Goal: Information Seeking & Learning: Learn about a topic

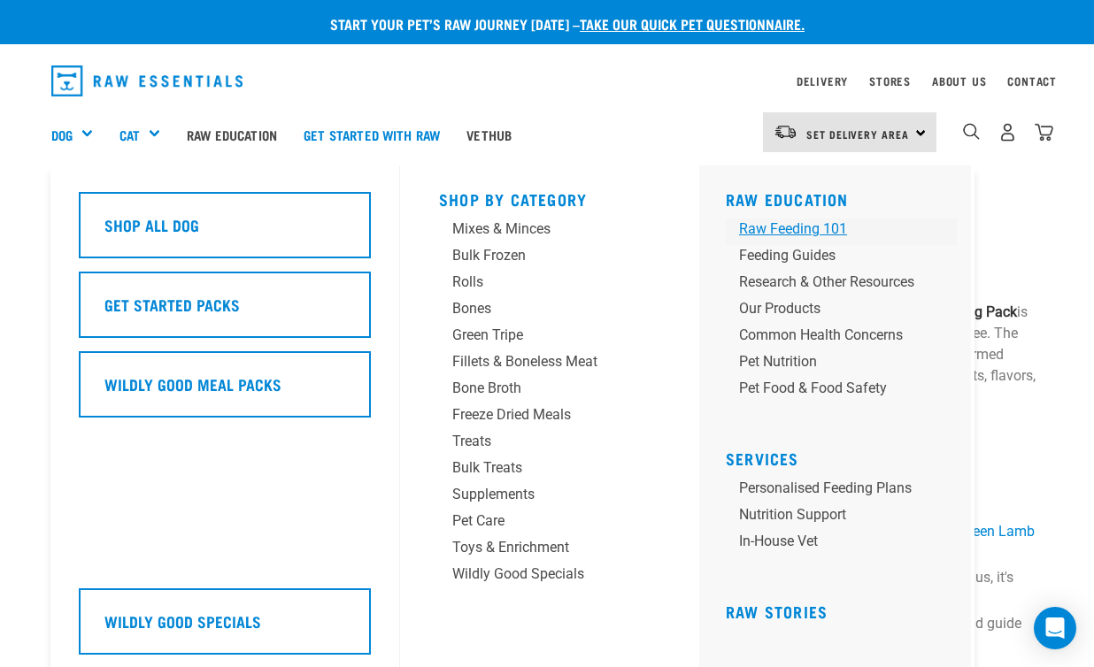
click at [823, 228] on div "Raw Feeding 101" at bounding box center [826, 229] width 175 height 21
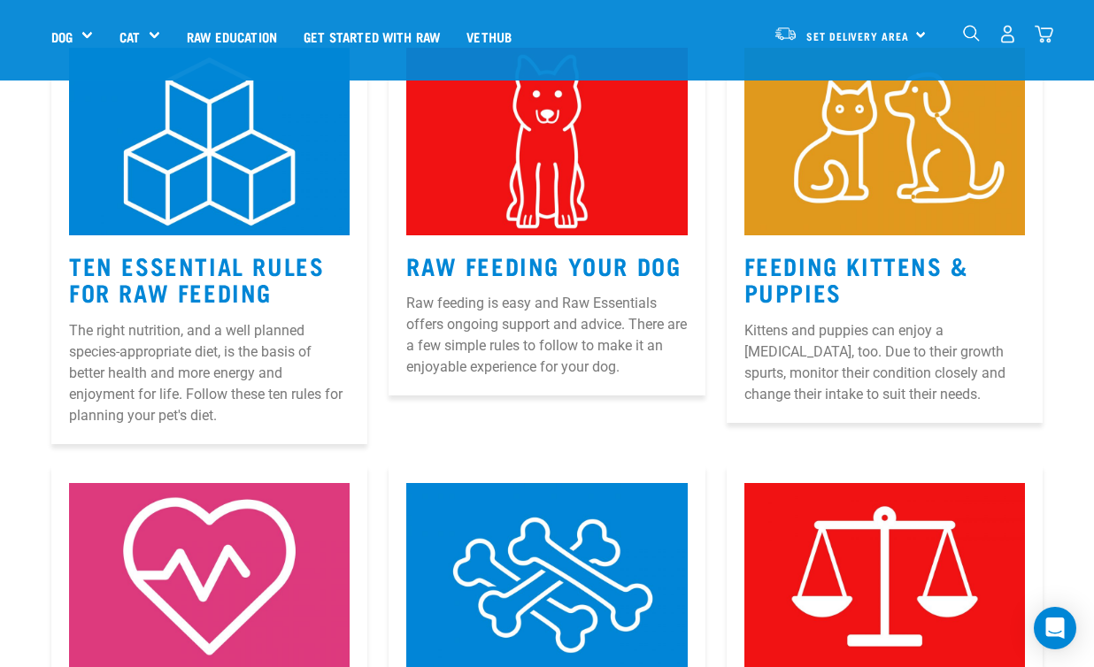
scroll to position [317, 0]
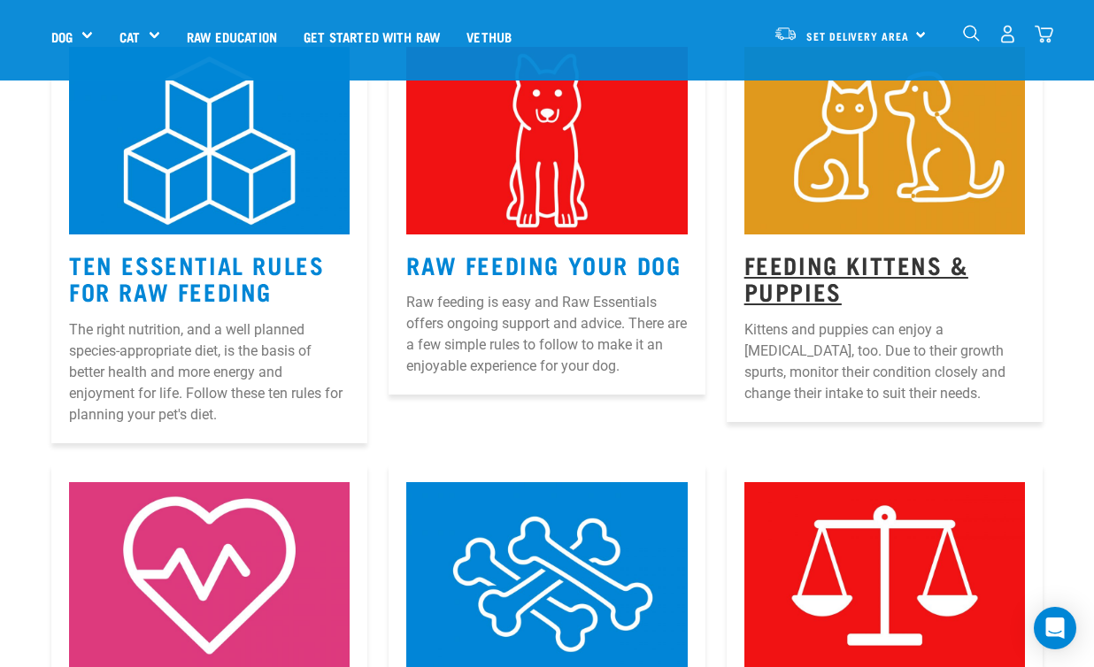
click at [828, 287] on link "Feeding Kittens & Puppies" at bounding box center [856, 278] width 224 height 41
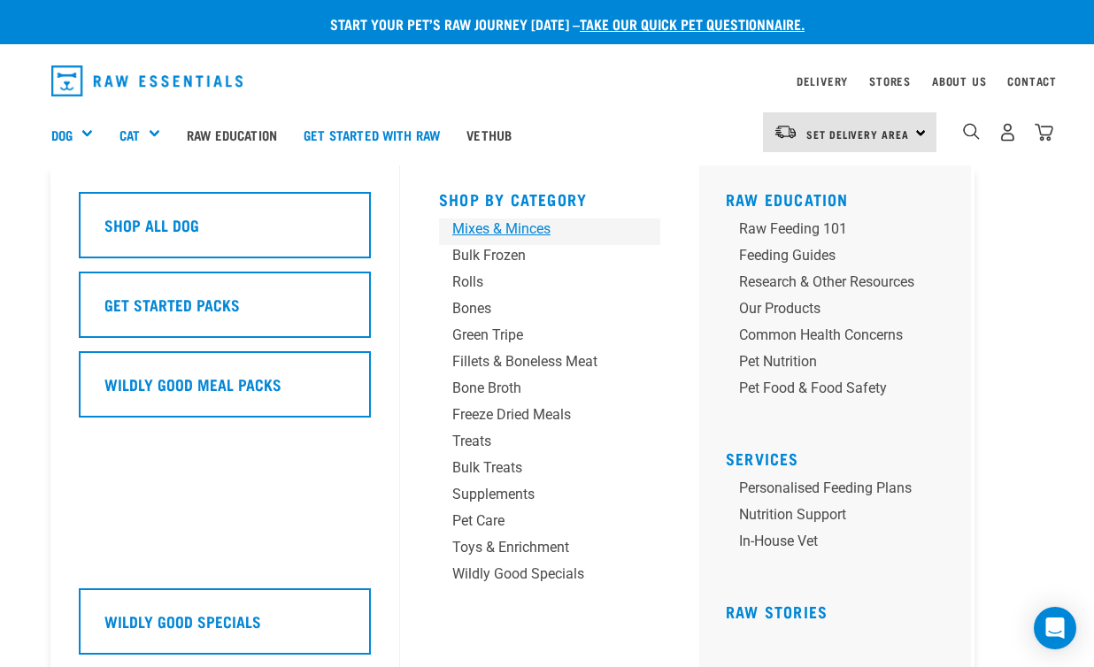
click at [524, 230] on div "Mixes & Minces" at bounding box center [535, 229] width 166 height 21
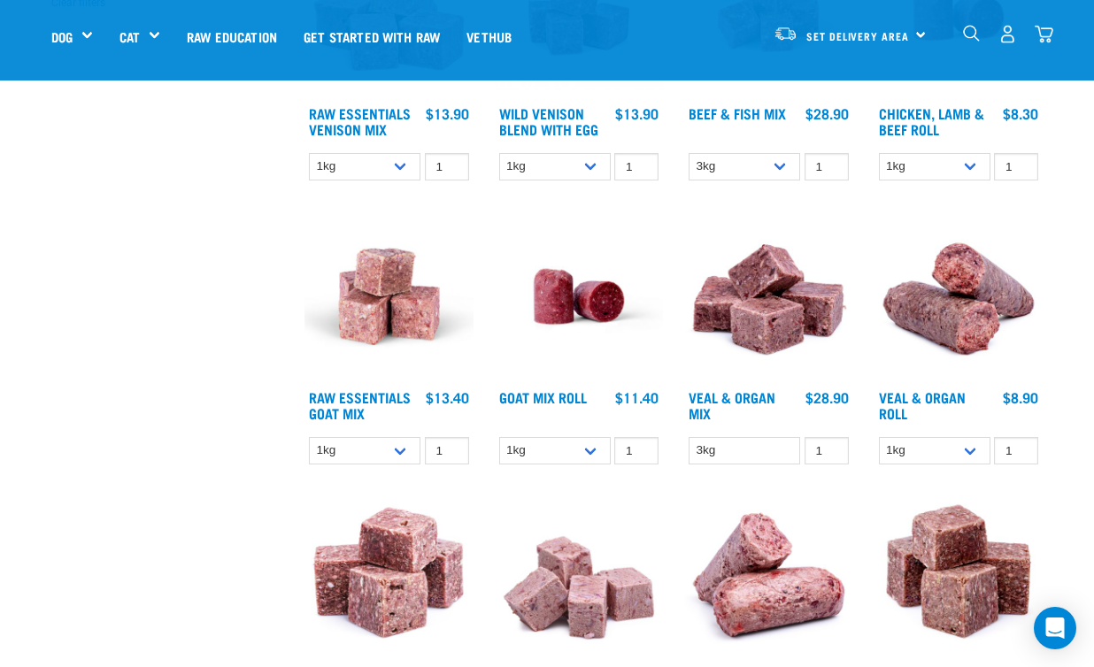
scroll to position [634, 0]
